Goal: Information Seeking & Learning: Learn about a topic

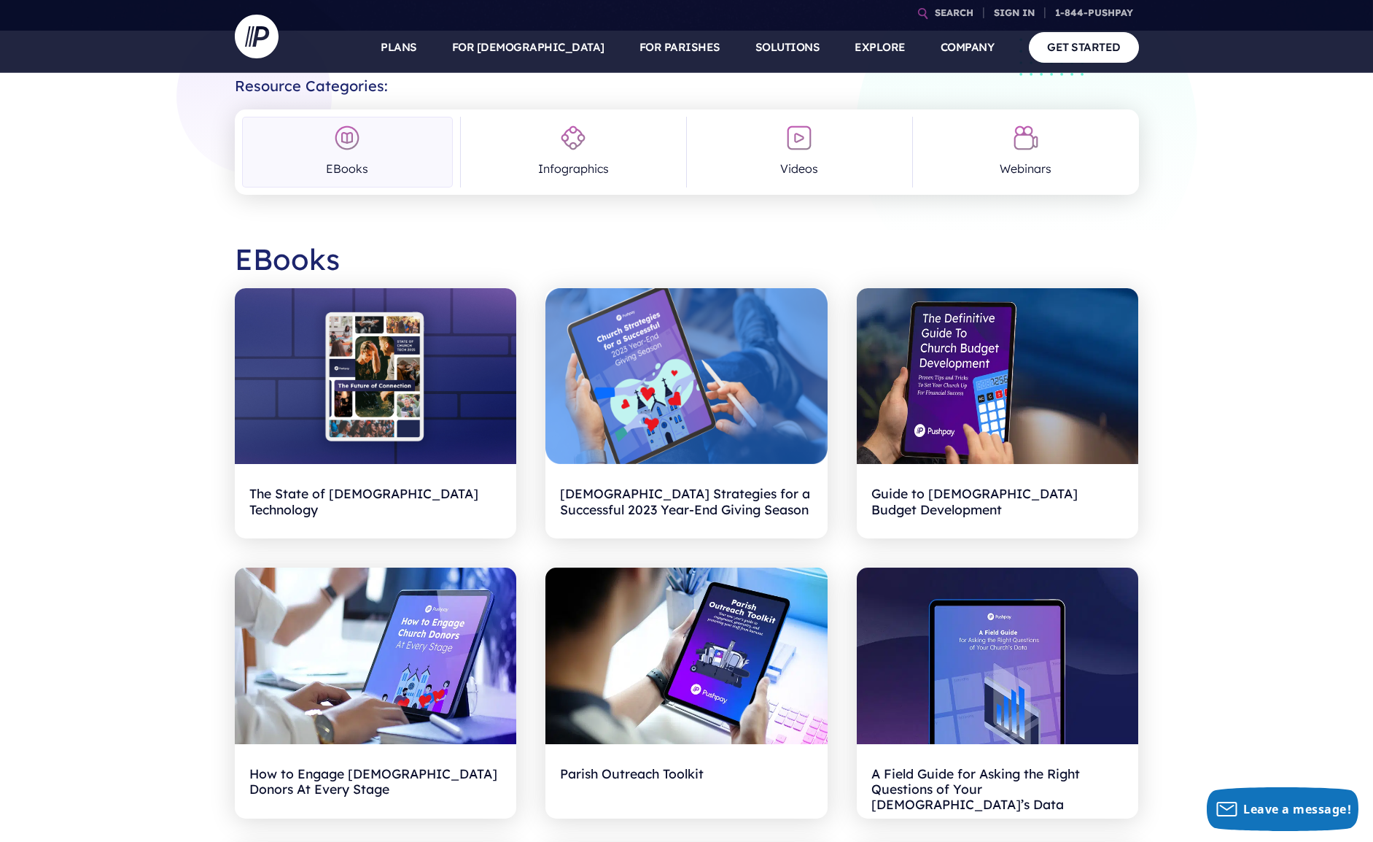
scroll to position [341, 0]
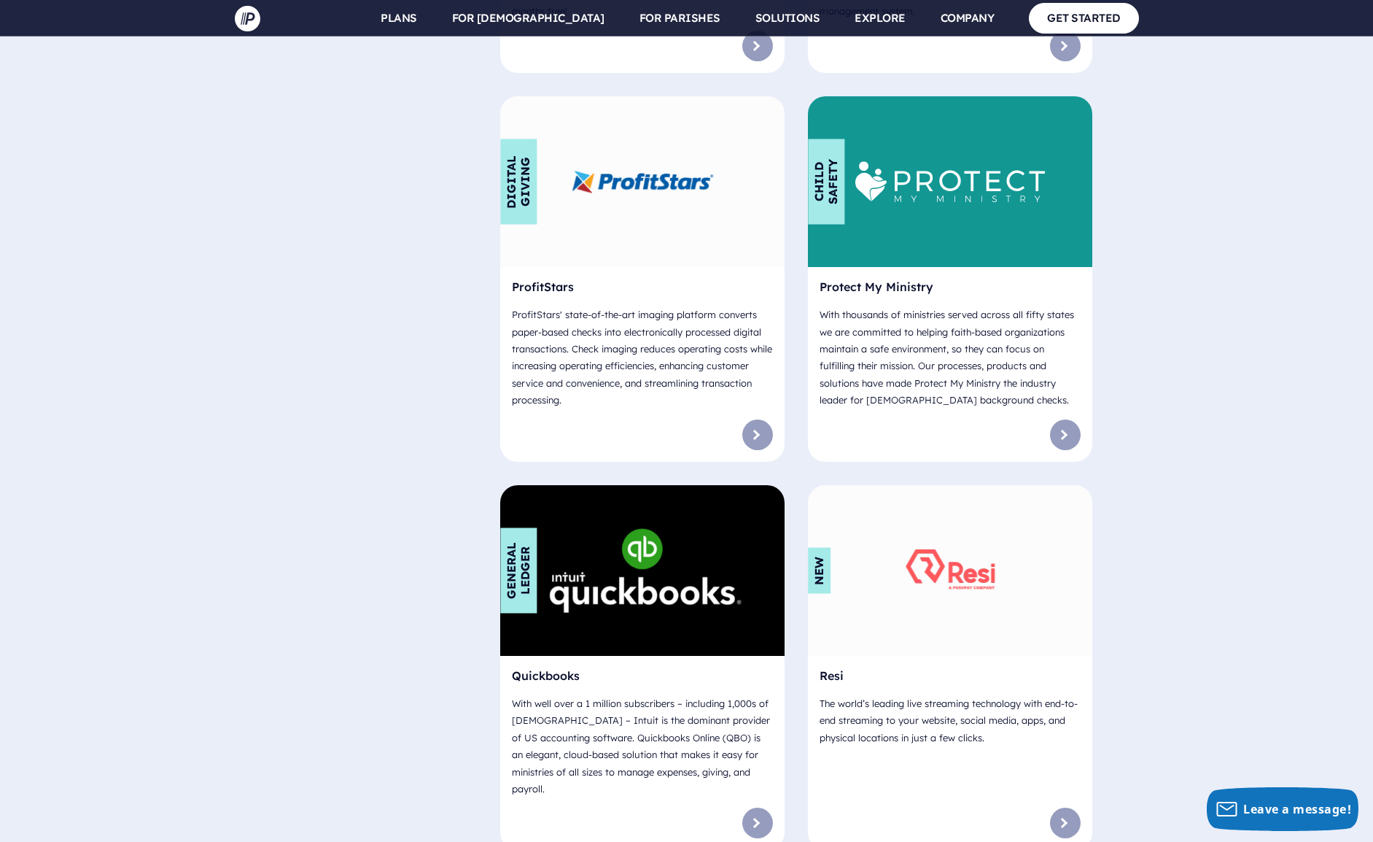
scroll to position [7281, 0]
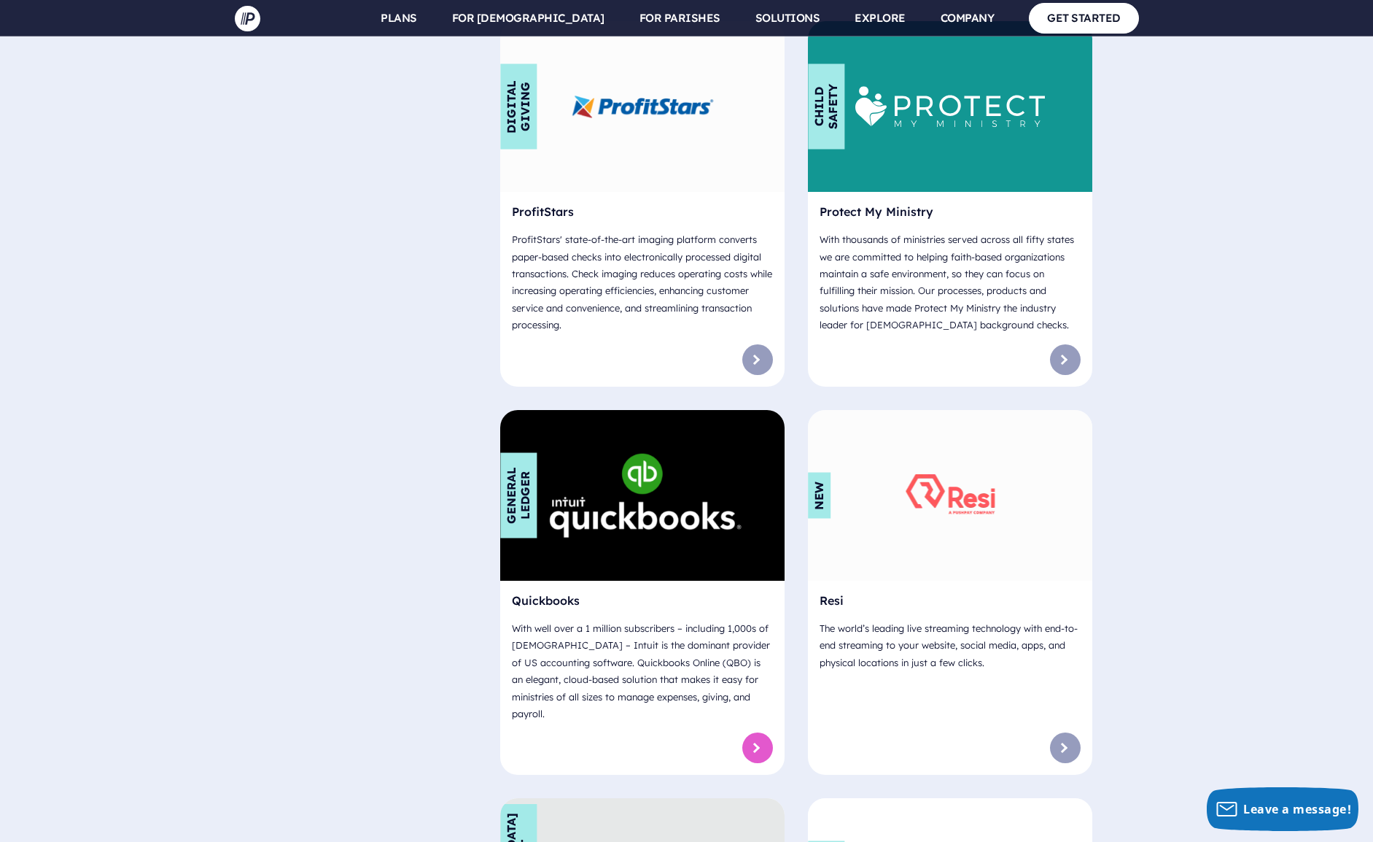
click at [753, 732] on link at bounding box center [757, 747] width 31 height 31
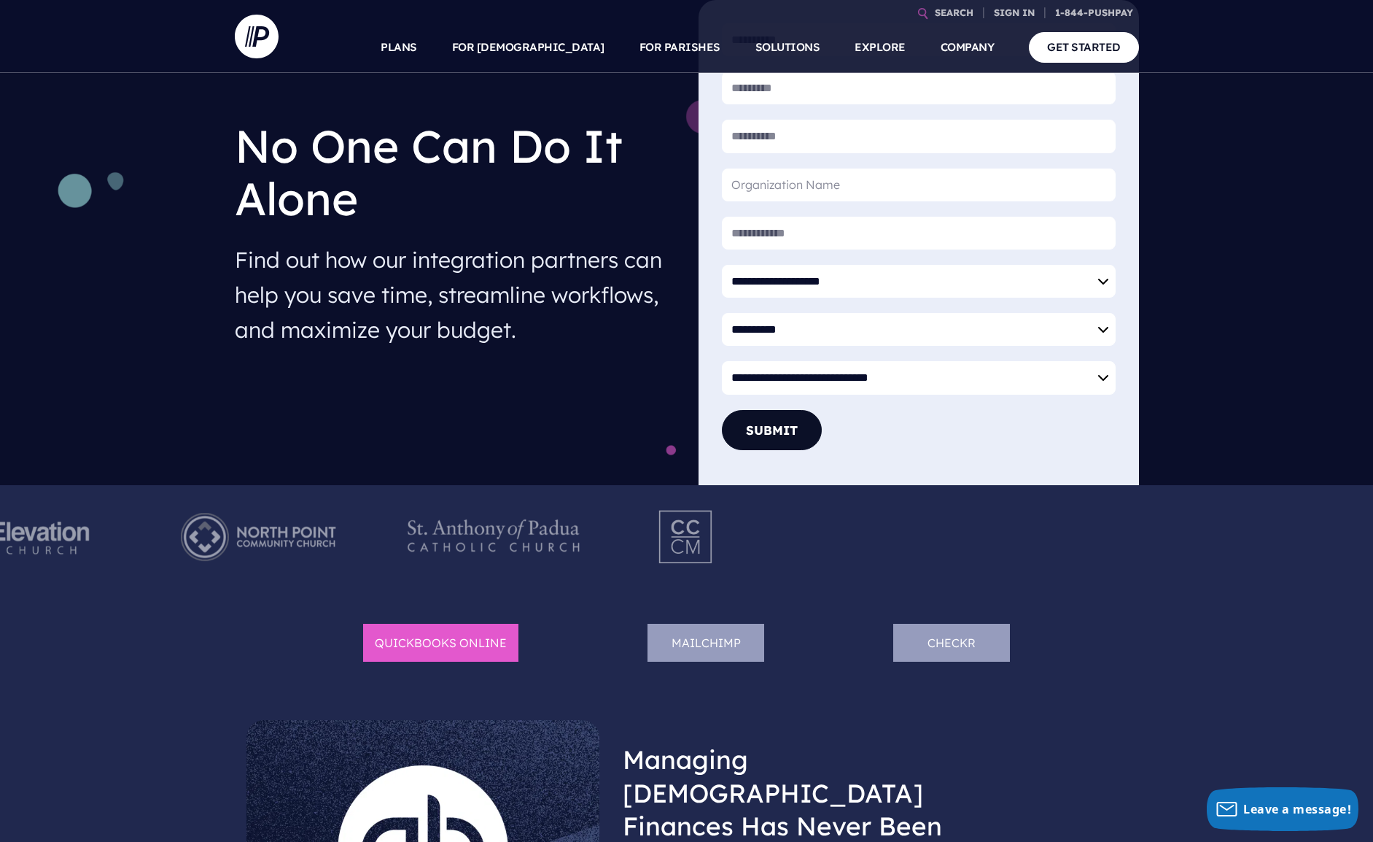
scroll to position [281, 0]
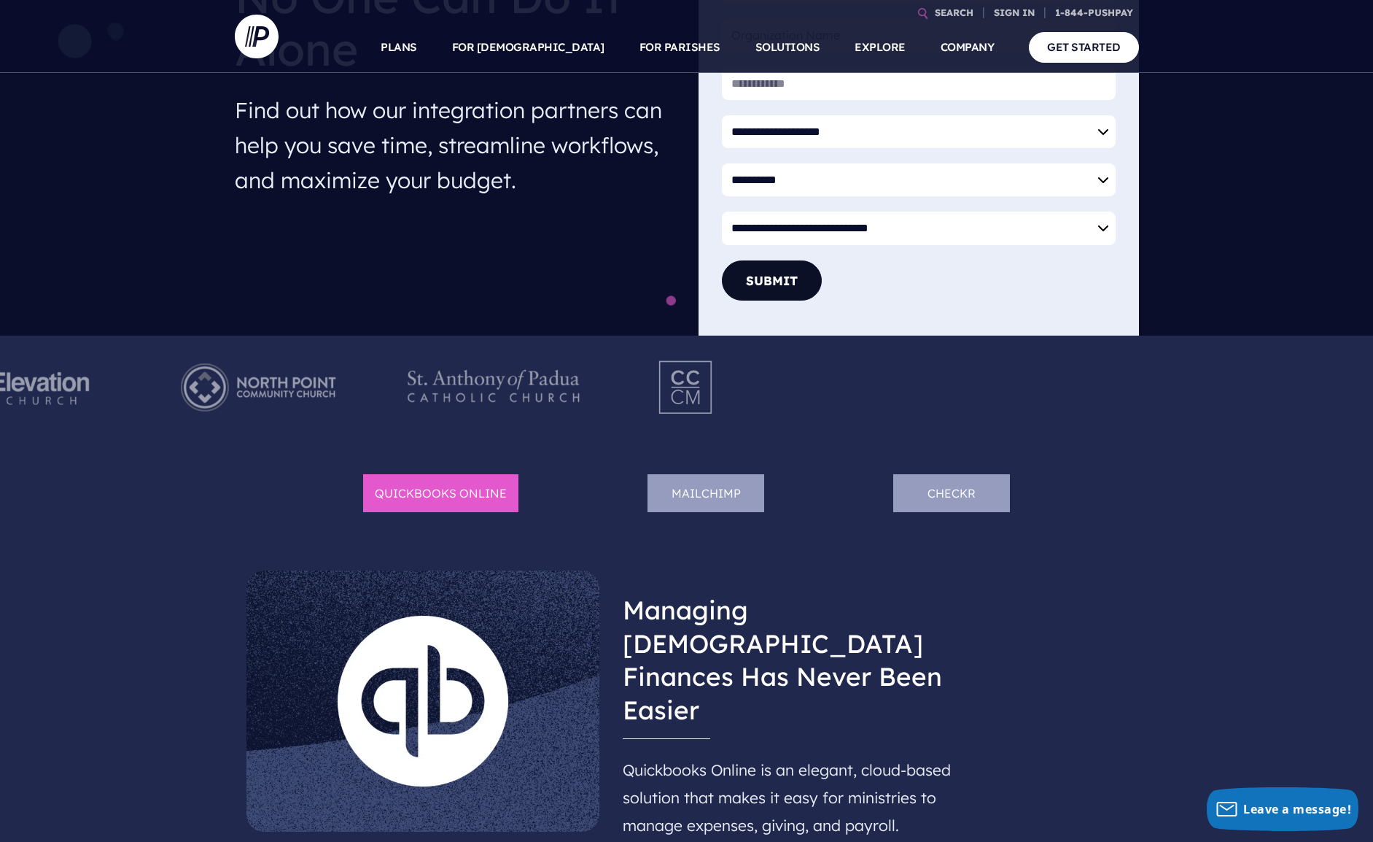
click at [402, 488] on li "Quickbooks Online" at bounding box center [440, 493] width 155 height 39
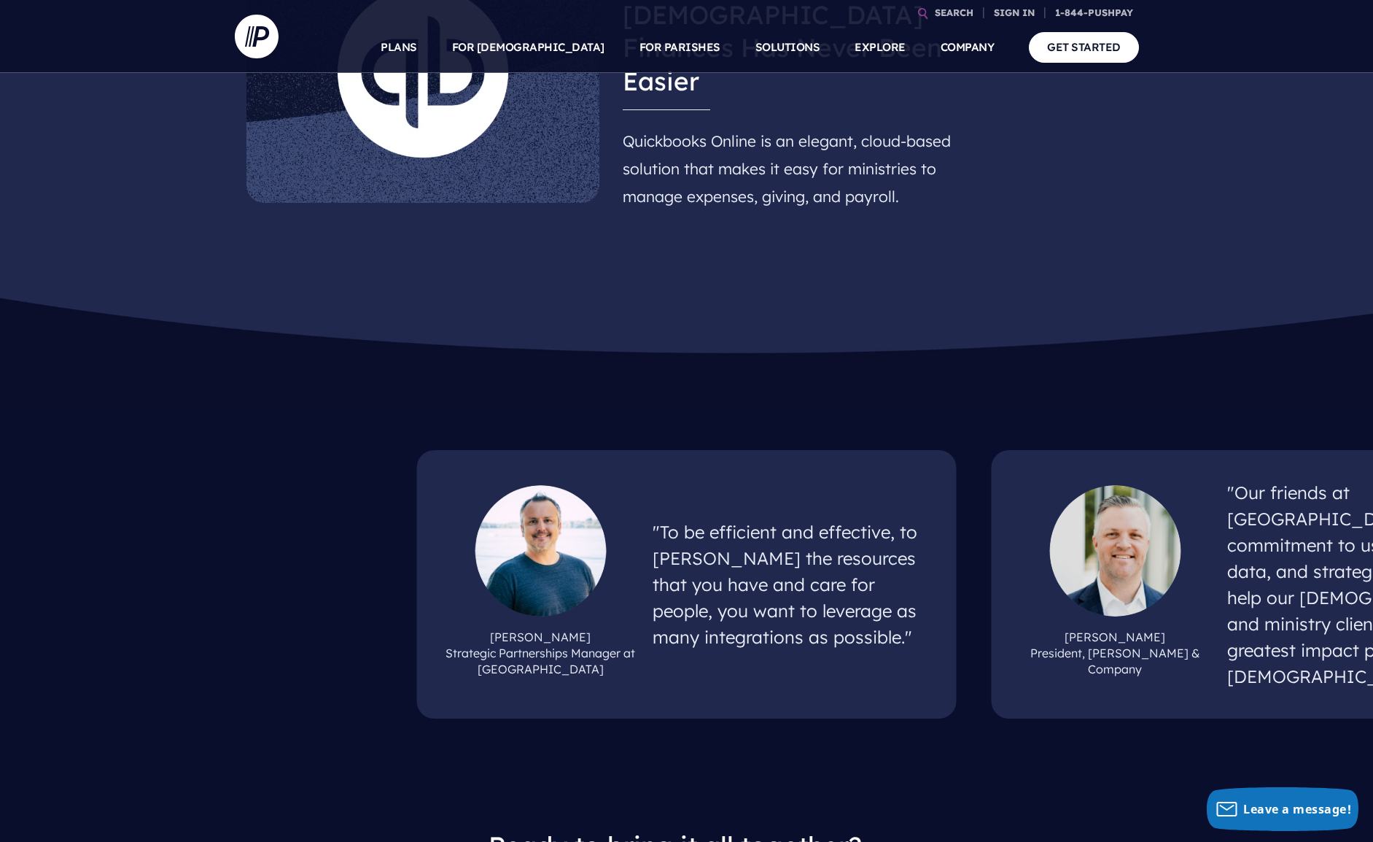
scroll to position [1209, 0]
